Goal: Browse casually

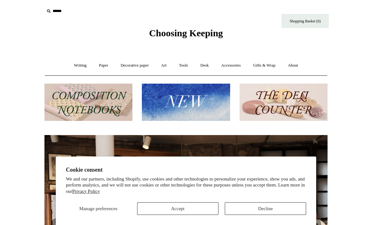
click at [198, 213] on button "Accept" at bounding box center [177, 208] width 81 height 13
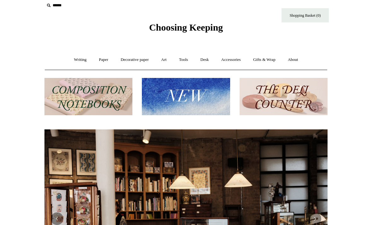
scroll to position [3, 0]
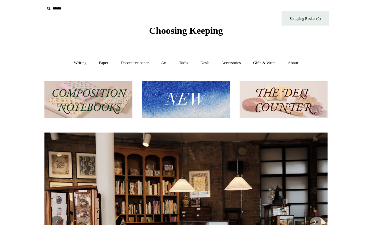
click at [112, 103] on img at bounding box center [88, 100] width 88 height 38
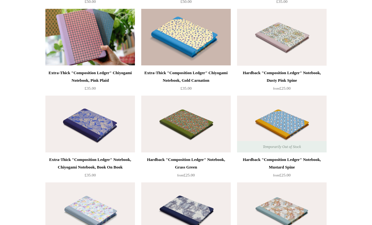
scroll to position [1027, 0]
click at [299, 40] on img at bounding box center [282, 37] width 90 height 57
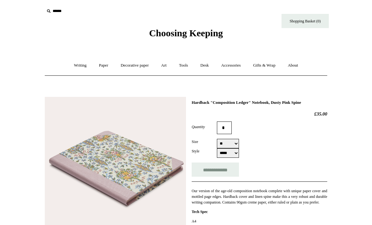
select select "**"
click at [237, 68] on link "Accessories +" at bounding box center [231, 65] width 31 height 17
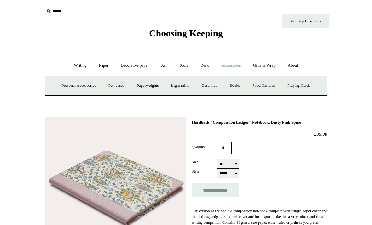
click at [72, 92] on link "Personal Accessories +" at bounding box center [79, 85] width 46 height 17
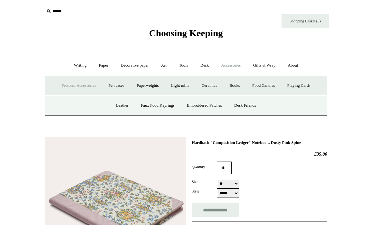
click at [80, 86] on link "Personal Accessories -" at bounding box center [79, 85] width 46 height 17
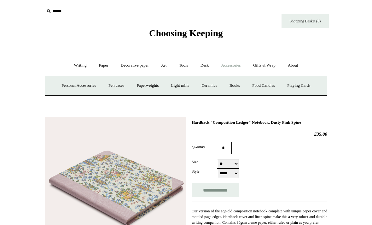
click at [243, 60] on link "Accessories -" at bounding box center [231, 65] width 31 height 17
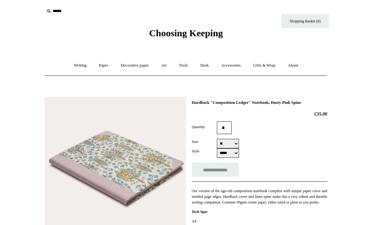
click at [237, 70] on link "Accessories +" at bounding box center [231, 65] width 31 height 17
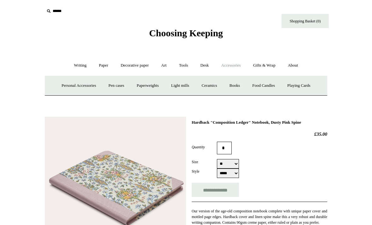
click at [241, 87] on link "Books" at bounding box center [235, 85] width 22 height 17
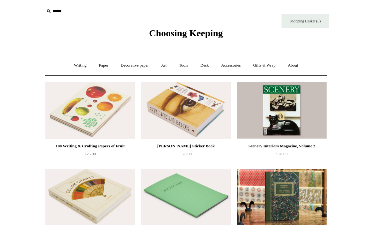
click at [104, 62] on link "Paper +" at bounding box center [103, 65] width 21 height 17
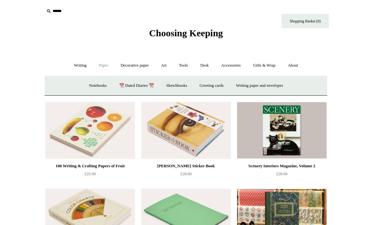
click at [144, 64] on link "Decorative paper +" at bounding box center [134, 65] width 39 height 17
click at [79, 64] on link "Writing +" at bounding box center [80, 65] width 24 height 17
click at [80, 67] on link "Writing -" at bounding box center [80, 65] width 24 height 17
